Goal: Check status

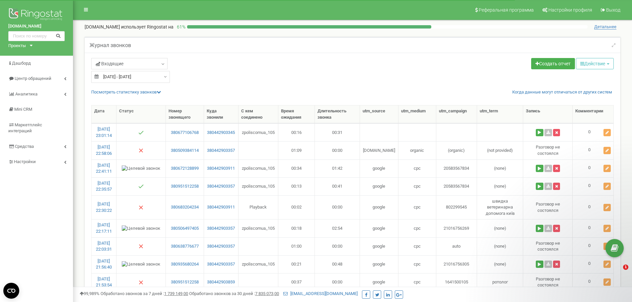
select select "100"
click at [53, 36] on button at bounding box center [58, 36] width 11 height 7
click at [40, 38] on input "text" at bounding box center [36, 36] width 56 height 10
paste input "380504449495"
type input "380504449495"
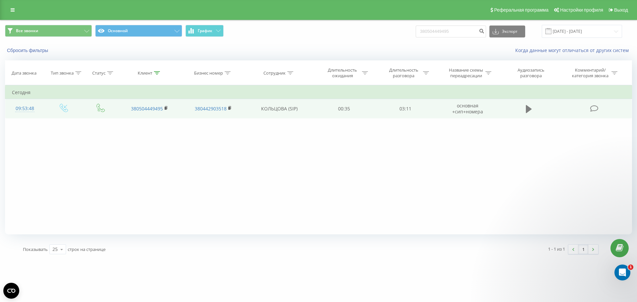
click at [528, 110] on icon at bounding box center [528, 109] width 6 height 8
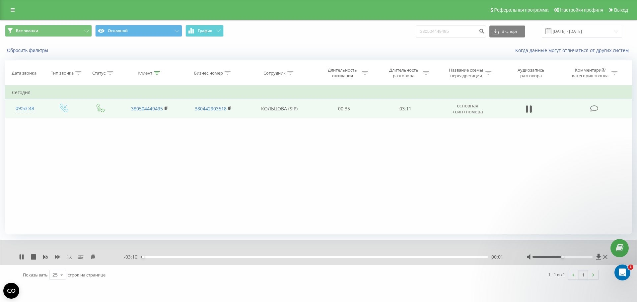
click at [582, 255] on div at bounding box center [567, 257] width 83 height 7
click at [587, 257] on div at bounding box center [562, 257] width 60 height 2
click at [194, 258] on div "00:51" at bounding box center [314, 257] width 347 height 2
click at [181, 258] on div "00:31" at bounding box center [314, 257] width 347 height 2
click at [20, 258] on icon at bounding box center [20, 256] width 1 height 5
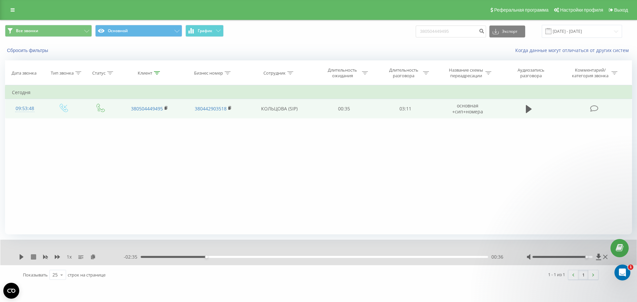
click at [33, 257] on icon at bounding box center [33, 256] width 5 height 5
